Goal: Transaction & Acquisition: Purchase product/service

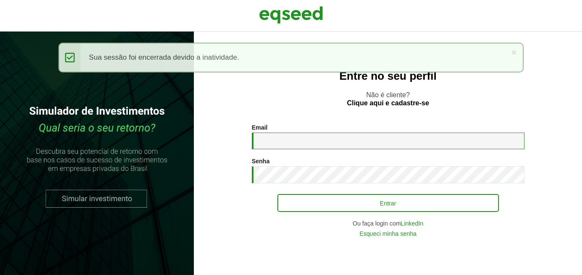
type input "**********"
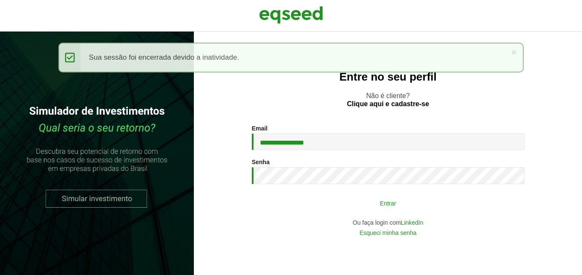
click at [381, 201] on button "Entrar" at bounding box center [388, 203] width 222 height 16
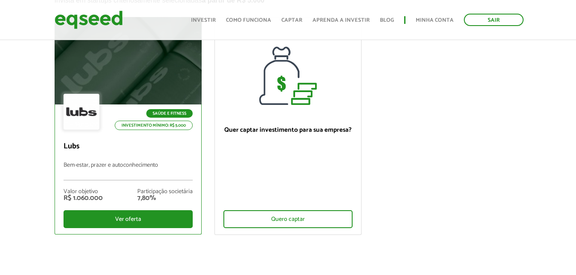
scroll to position [85, 0]
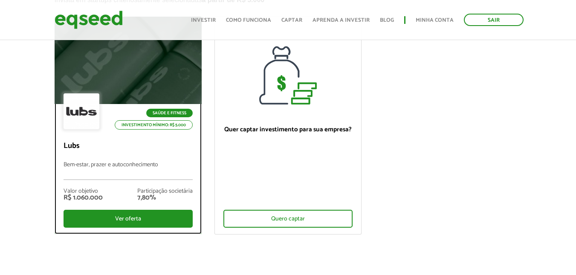
click at [137, 93] on div "Saúde e Fitness Investimento mínimo: R$ 5.000" at bounding box center [127, 112] width 129 height 38
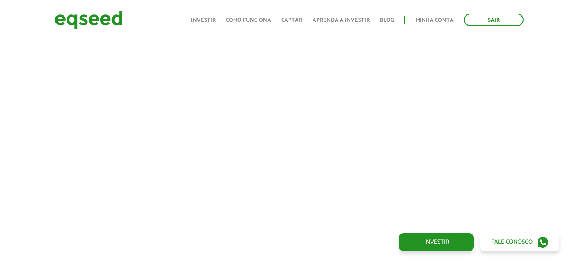
scroll to position [341, 0]
click at [16, 121] on div at bounding box center [288, 113] width 576 height 291
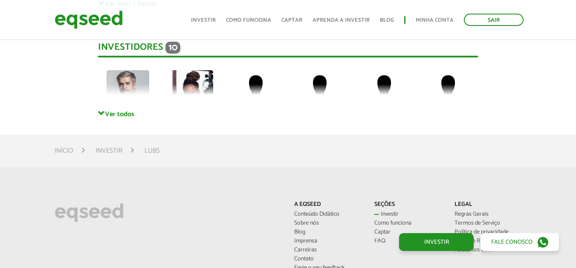
scroll to position [2003, 0]
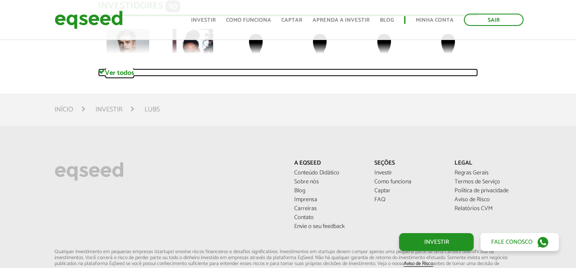
click at [101, 73] on span at bounding box center [101, 72] width 7 height 7
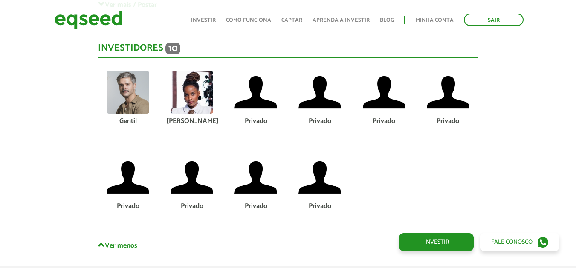
scroll to position [1960, 0]
